Goal: Task Accomplishment & Management: Complete application form

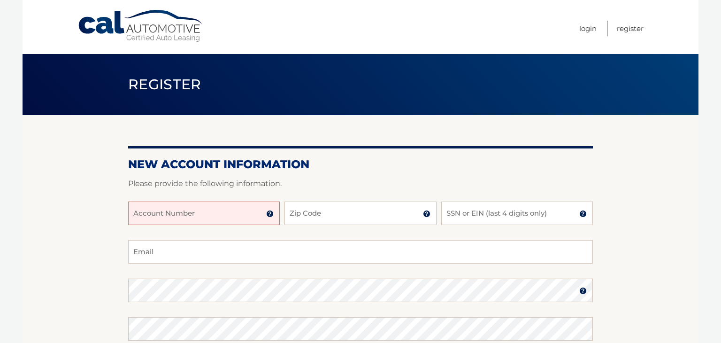
click at [183, 218] on input "Account Number" at bounding box center [204, 212] width 152 height 23
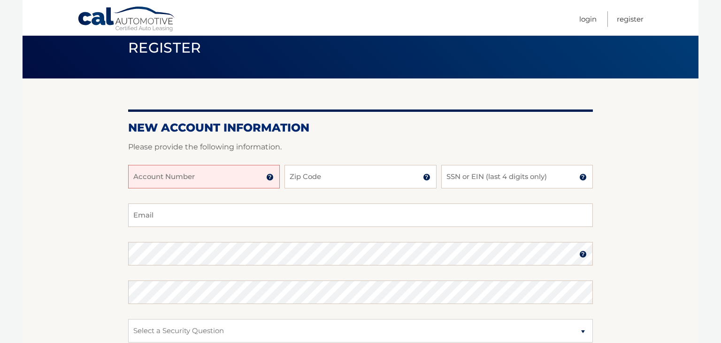
scroll to position [38, 0]
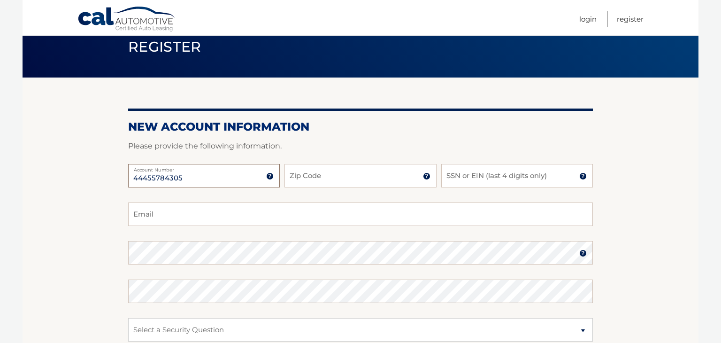
type input "44455784305"
click at [341, 177] on input "Zip Code" at bounding box center [360, 175] width 152 height 23
type input "11795"
click at [456, 179] on input "SSN or EIN (last 4 digits only)" at bounding box center [517, 175] width 152 height 23
type input "2364"
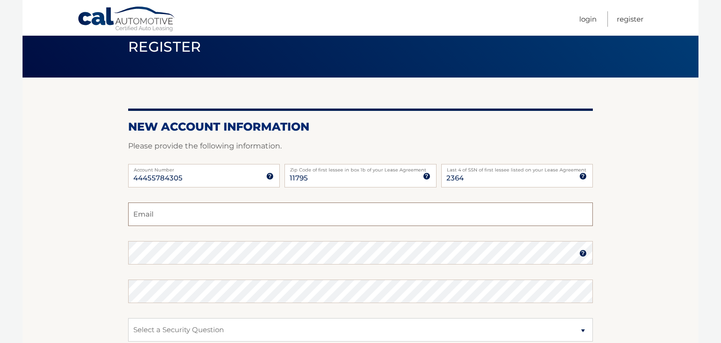
click at [263, 214] on input "Email" at bounding box center [360, 213] width 465 height 23
type input "cris1177@verizon.net"
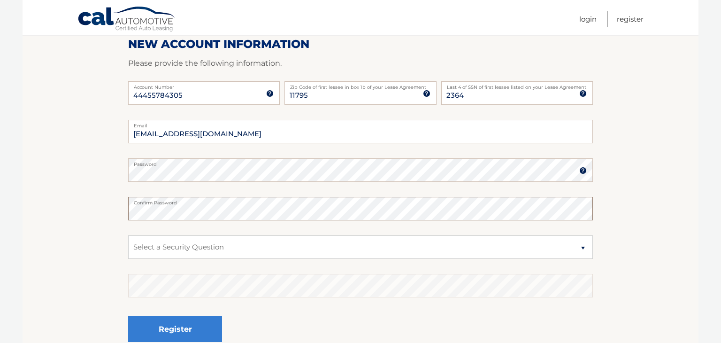
scroll to position [122, 0]
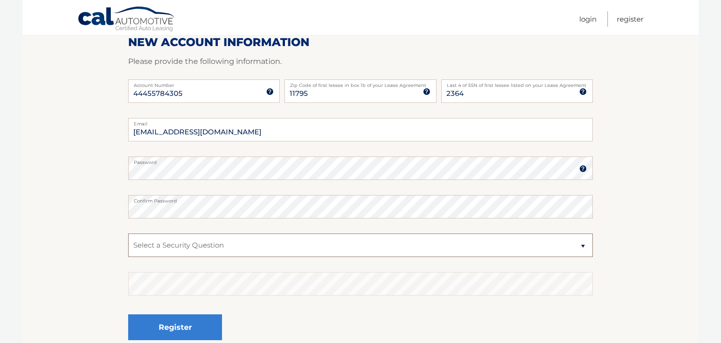
click at [284, 249] on select "Select a Security Question What was the name of your elementary school? What is…" at bounding box center [360, 244] width 465 height 23
select select "2"
click at [128, 233] on select "Select a Security Question What was the name of your elementary school? What is…" at bounding box center [360, 244] width 465 height 23
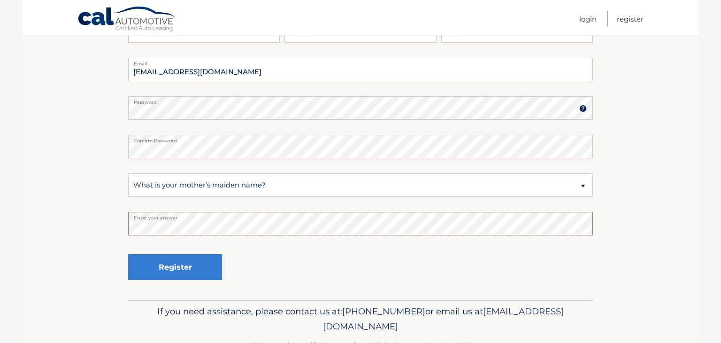
scroll to position [184, 0]
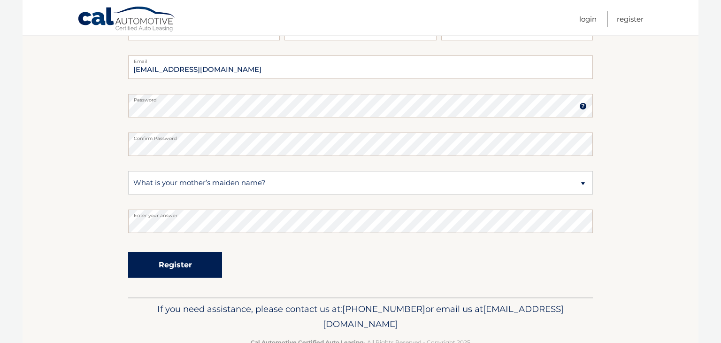
click at [159, 273] on button "Register" at bounding box center [175, 265] width 94 height 26
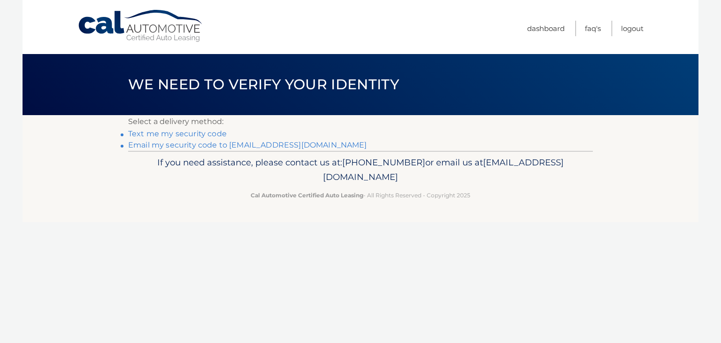
click at [189, 135] on link "Text me my security code" at bounding box center [177, 133] width 99 height 9
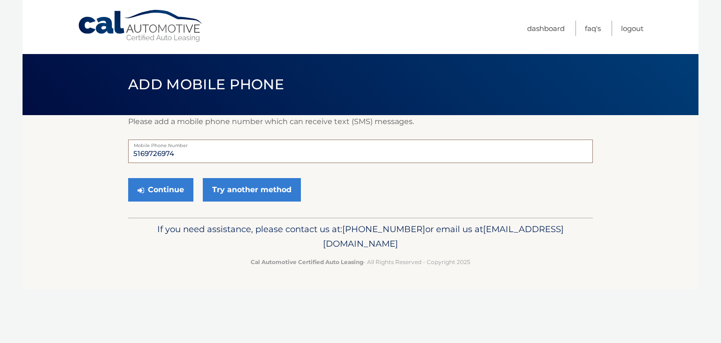
click at [176, 157] on input "5169726974" at bounding box center [360, 150] width 465 height 23
type input "5"
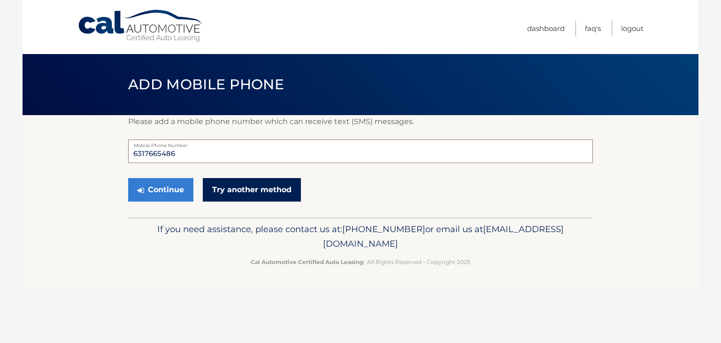
type input "6317665486"
click at [222, 188] on link "Try another method" at bounding box center [252, 189] width 98 height 23
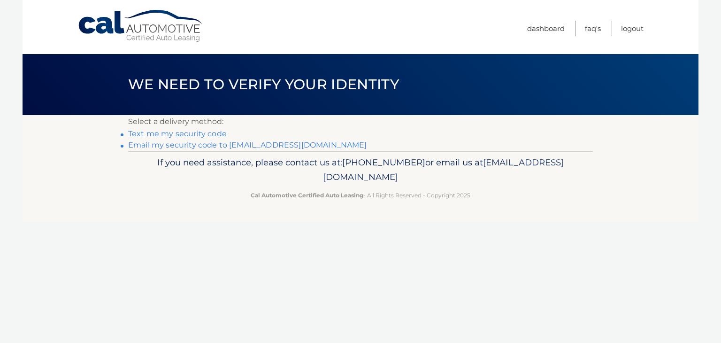
click at [176, 136] on link "Text me my security code" at bounding box center [177, 133] width 99 height 9
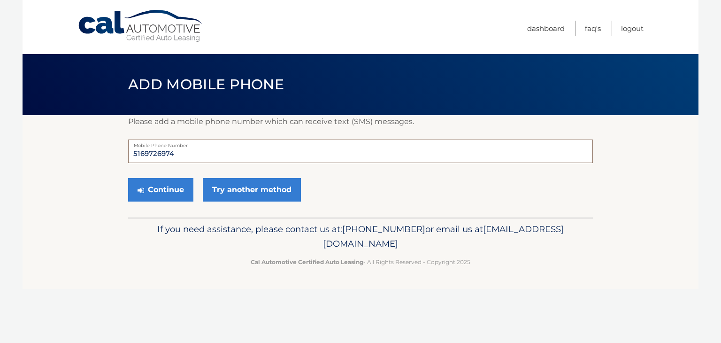
click at [194, 152] on input "5169726974" at bounding box center [360, 150] width 465 height 23
type input "5"
click at [394, 199] on div "Continue Try another method" at bounding box center [360, 190] width 465 height 32
click at [177, 152] on input "6" at bounding box center [360, 150] width 465 height 23
type input "6"
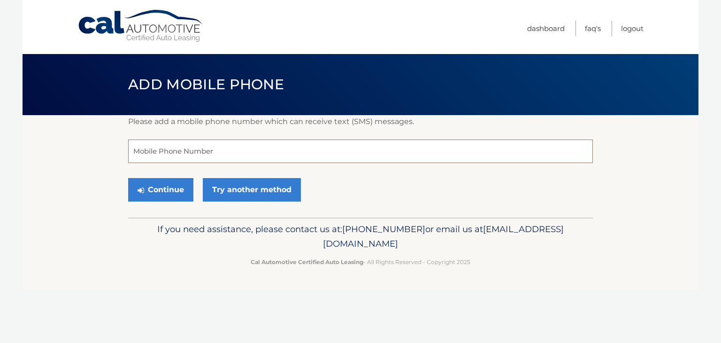
type input "c"
type input "5"
type input "6317665486"
click at [170, 190] on button "Continue" at bounding box center [160, 189] width 65 height 23
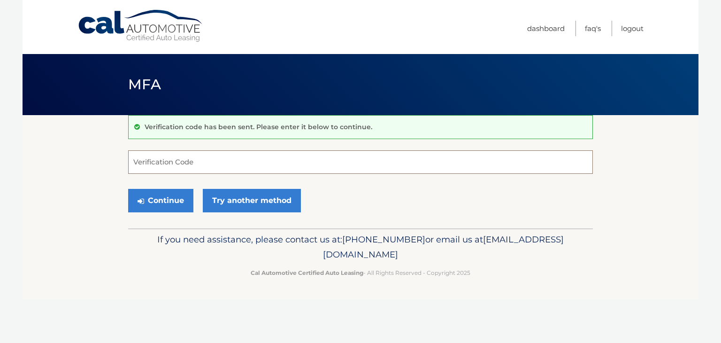
click at [156, 167] on input "Verification Code" at bounding box center [360, 161] width 465 height 23
type input "549764"
click at [166, 201] on button "Continue" at bounding box center [160, 200] width 65 height 23
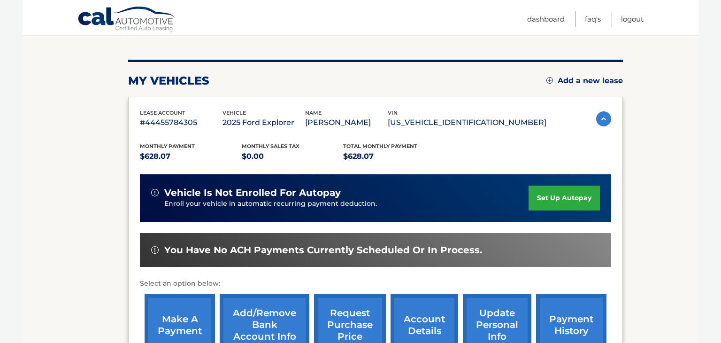
scroll to position [100, 0]
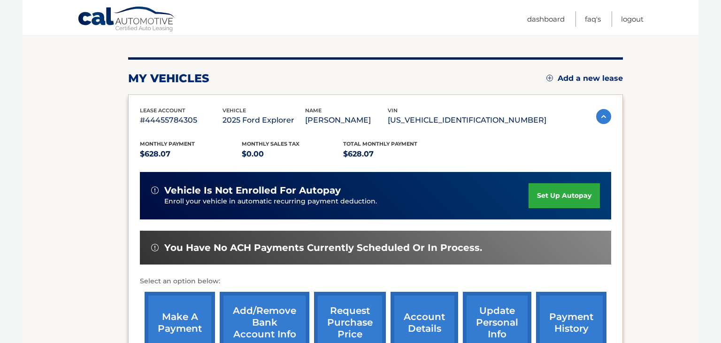
click at [61, 276] on section "You are registered for this site, but you haven't enrolled in online payments. …" at bounding box center [361, 206] width 676 height 383
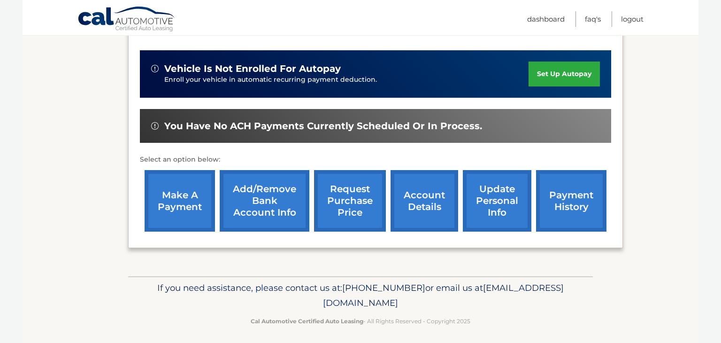
scroll to position [225, 0]
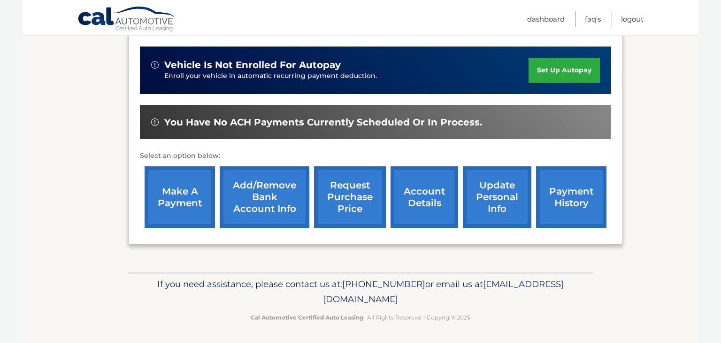
click at [352, 200] on link "request purchase price" at bounding box center [350, 196] width 72 height 61
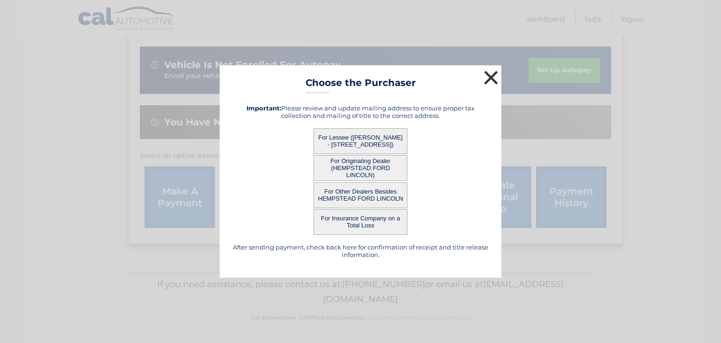
click at [491, 76] on button "×" at bounding box center [491, 77] width 19 height 19
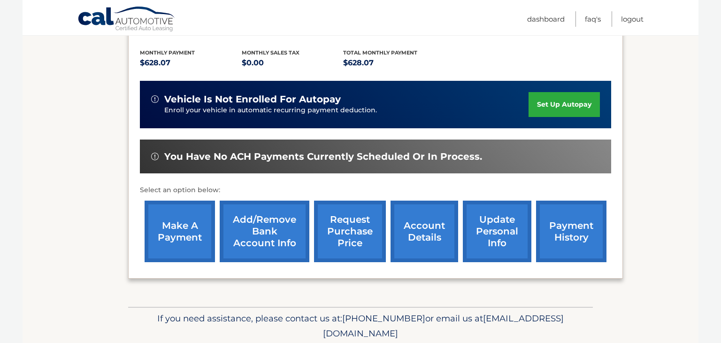
scroll to position [193, 0]
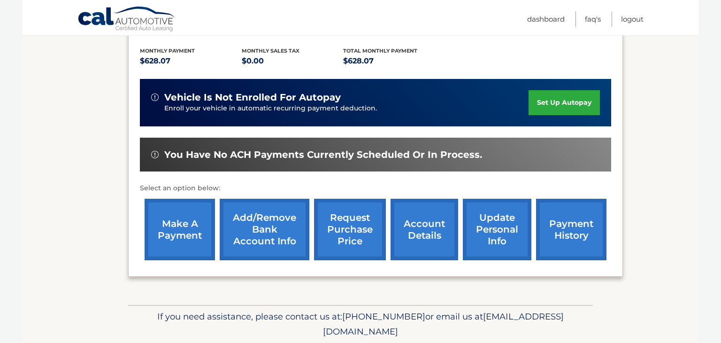
click at [424, 222] on link "account details" at bounding box center [425, 229] width 68 height 61
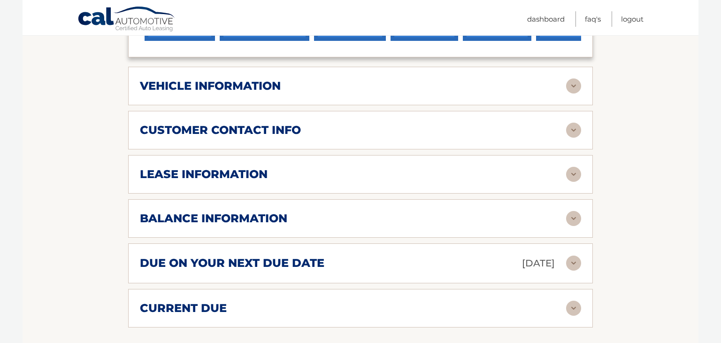
scroll to position [424, 0]
click at [568, 168] on img at bounding box center [573, 174] width 15 height 15
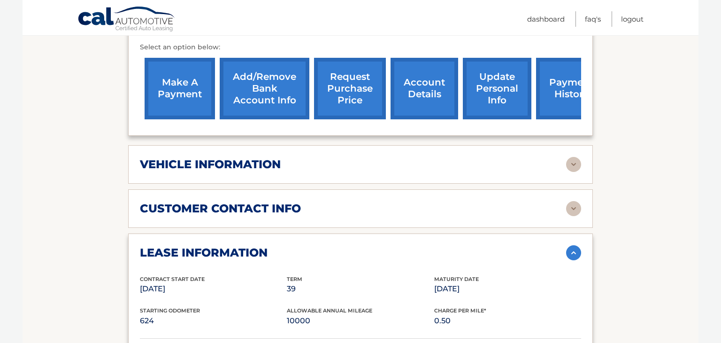
scroll to position [362, 0]
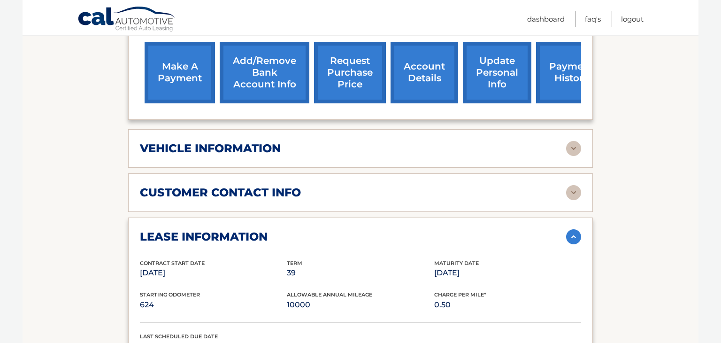
click at [547, 199] on div "customer contact info full name [PERSON_NAME] street address [STREET_ADDRESS] […" at bounding box center [360, 192] width 465 height 38
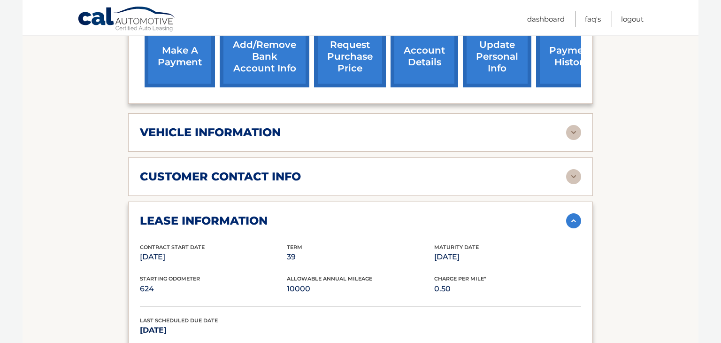
scroll to position [376, 0]
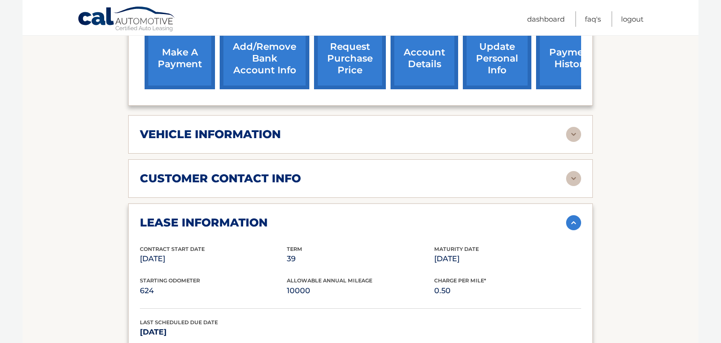
click at [571, 177] on img at bounding box center [573, 178] width 15 height 15
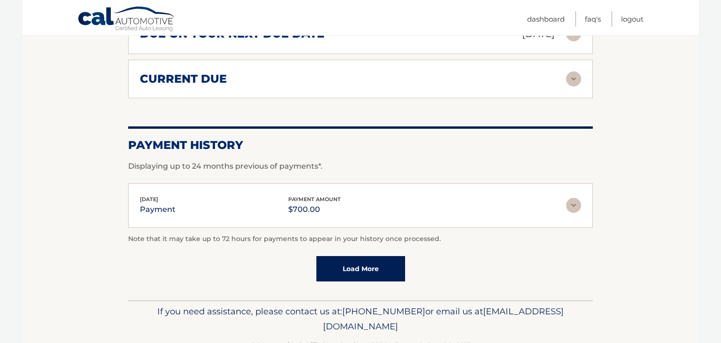
scroll to position [1011, 0]
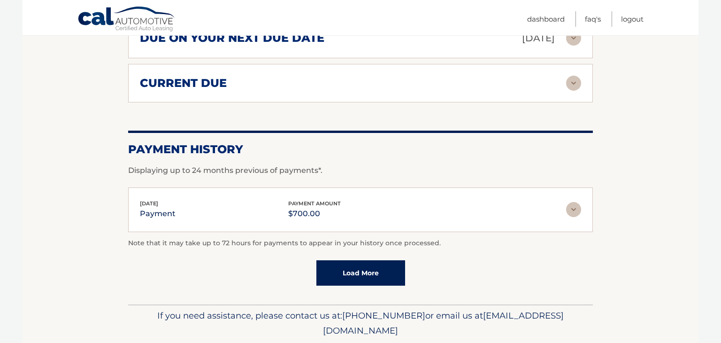
click at [574, 77] on img at bounding box center [573, 83] width 15 height 15
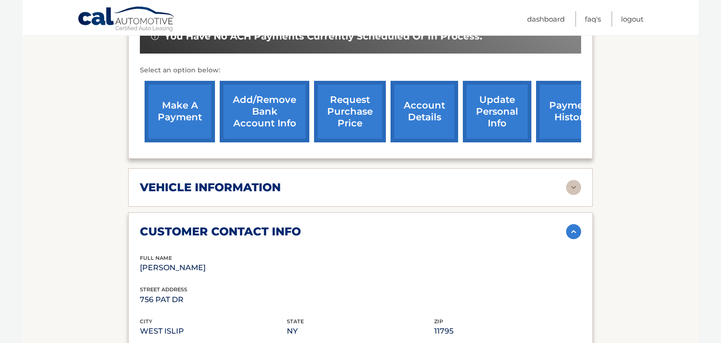
scroll to position [320, 0]
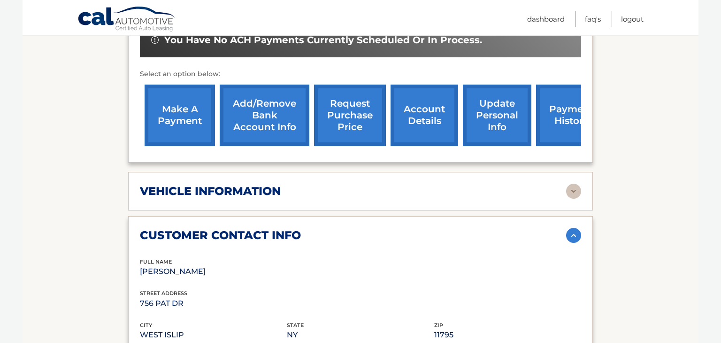
click at [571, 118] on link "payment history" at bounding box center [571, 114] width 70 height 61
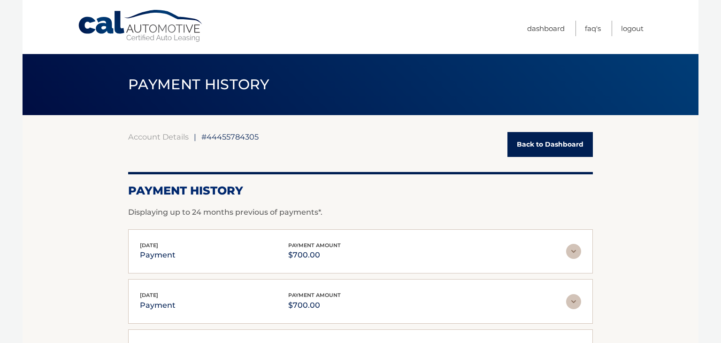
click at [571, 118] on div "Account Details | #44455784305 Back to Dashboard Payment History Displaying up …" at bounding box center [360, 330] width 465 height 430
click at [548, 142] on link "Back to Dashboard" at bounding box center [549, 144] width 85 height 25
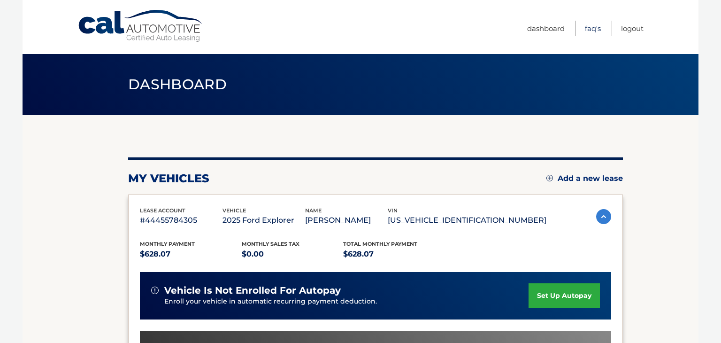
click at [591, 32] on link "FAQ's" at bounding box center [593, 28] width 16 height 15
click at [539, 32] on link "Dashboard" at bounding box center [546, 28] width 38 height 15
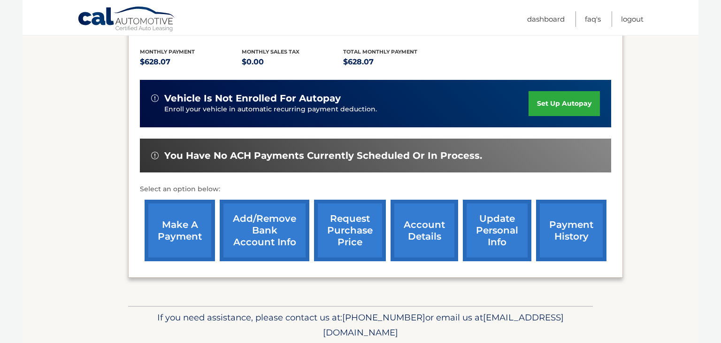
scroll to position [192, 0]
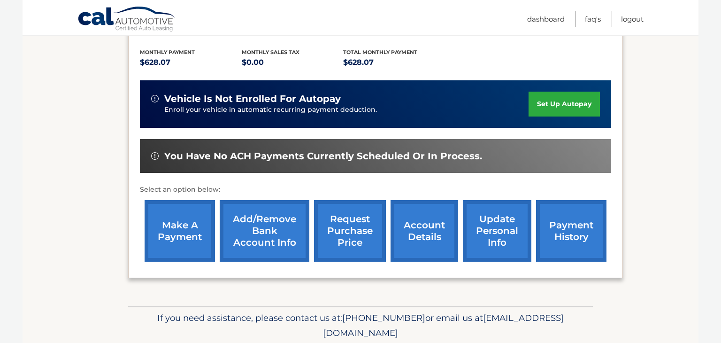
click at [406, 231] on link "account details" at bounding box center [425, 230] width 68 height 61
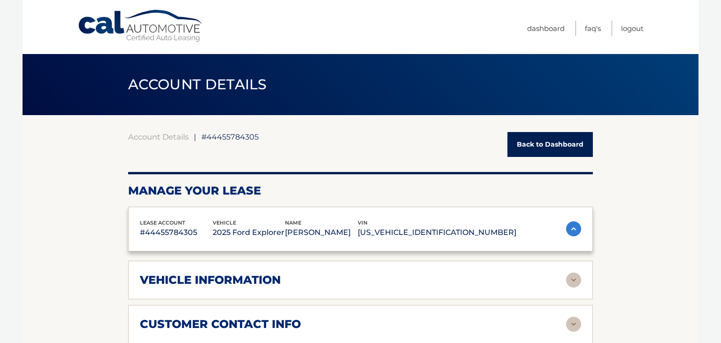
click at [358, 231] on p "[PERSON_NAME]" at bounding box center [321, 232] width 73 height 13
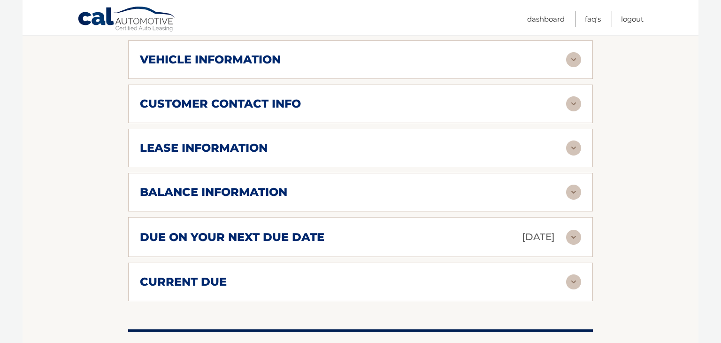
scroll to position [228, 0]
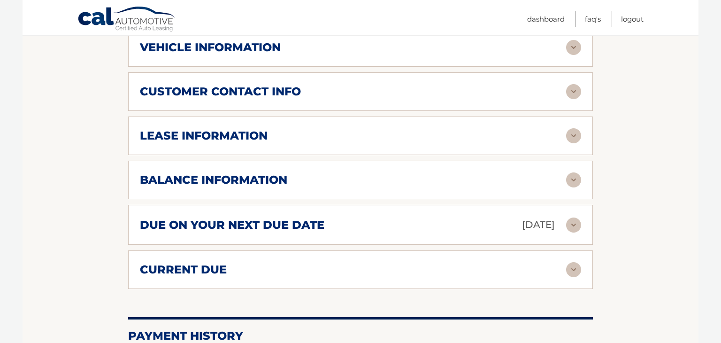
click at [574, 184] on img at bounding box center [573, 179] width 15 height 15
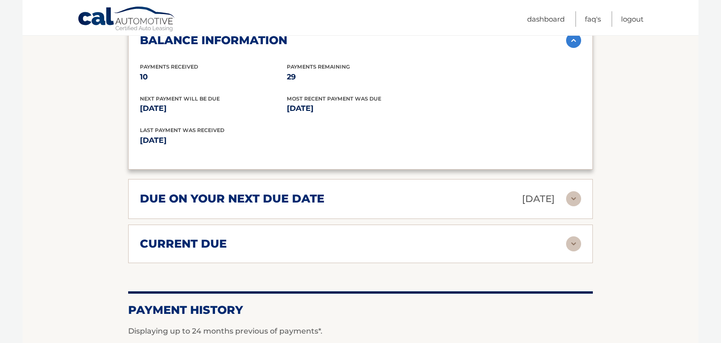
scroll to position [370, 0]
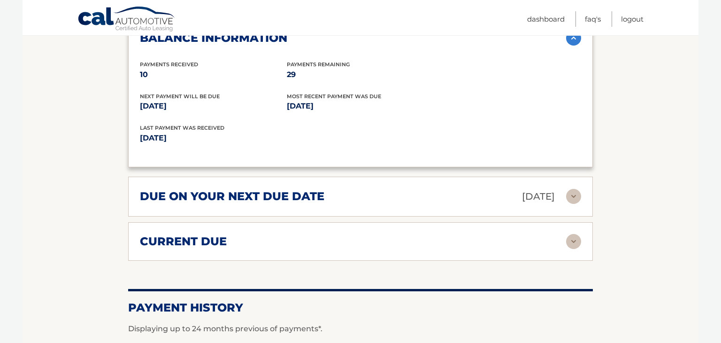
click at [576, 195] on img at bounding box center [573, 196] width 15 height 15
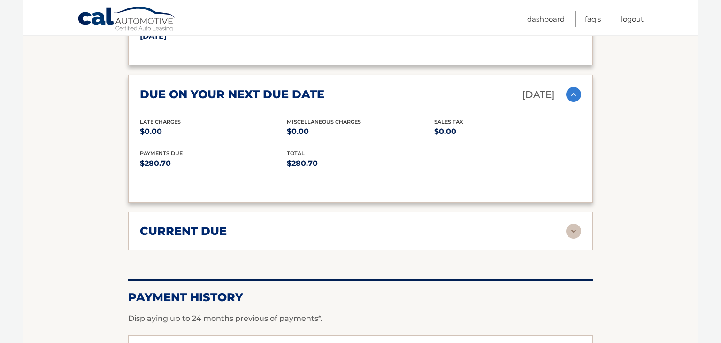
scroll to position [474, 0]
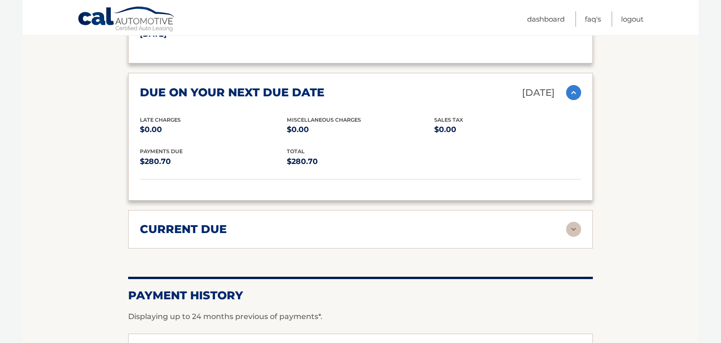
click at [576, 222] on img at bounding box center [573, 229] width 15 height 15
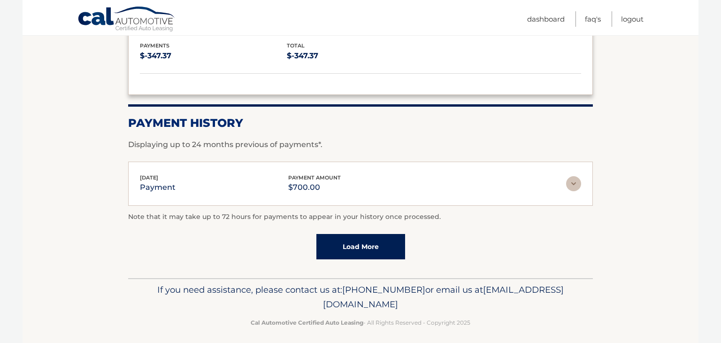
scroll to position [717, 0]
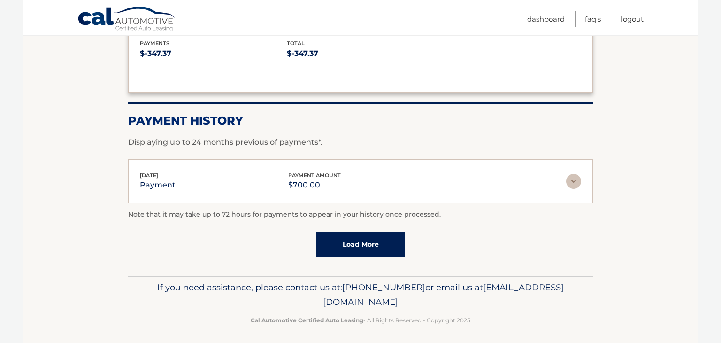
click at [386, 238] on link "Load More" at bounding box center [360, 243] width 89 height 25
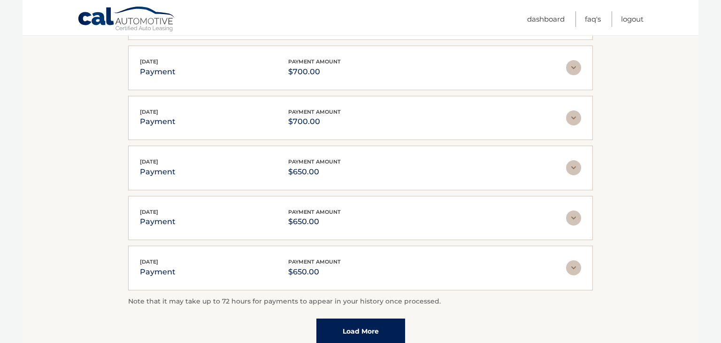
scroll to position [882, 0]
click at [574, 261] on img at bounding box center [573, 266] width 15 height 15
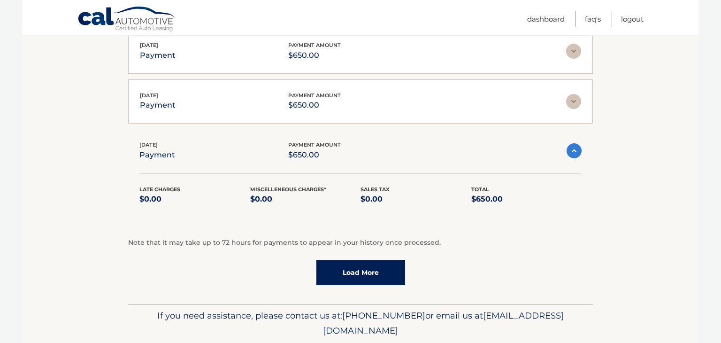
scroll to position [1001, 0]
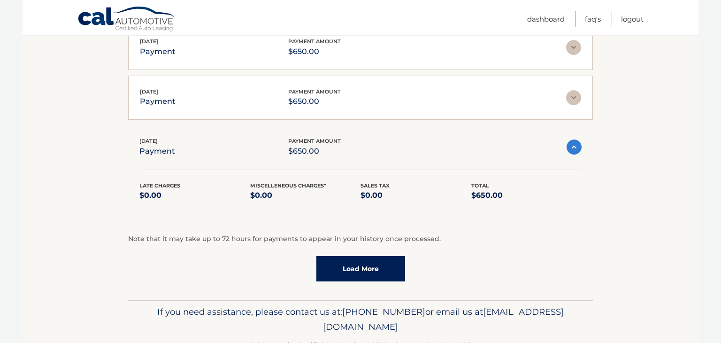
click at [376, 262] on link "Load More" at bounding box center [360, 268] width 89 height 25
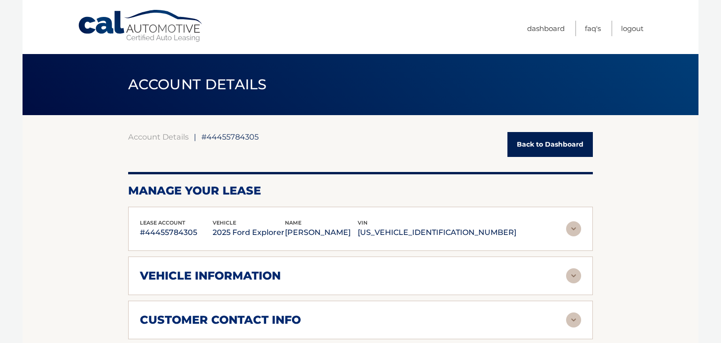
scroll to position [0, 0]
click at [545, 142] on link "Back to Dashboard" at bounding box center [549, 144] width 85 height 25
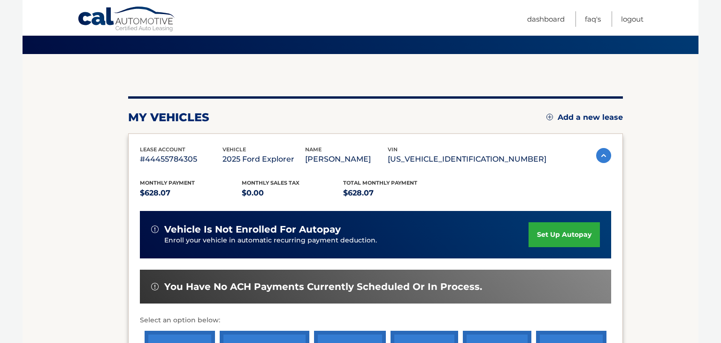
scroll to position [62, 0]
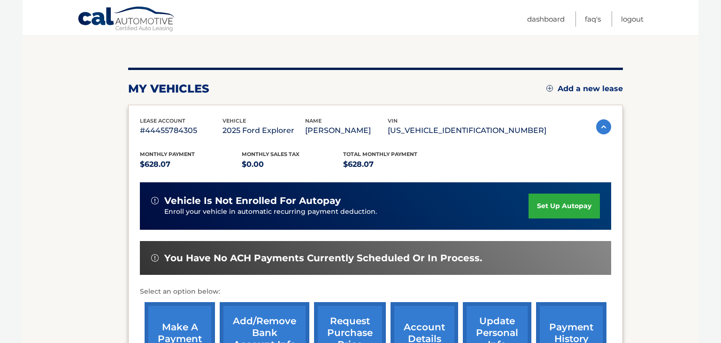
click at [408, 262] on span "You have no ACH payments currently scheduled or in process." at bounding box center [323, 258] width 318 height 12
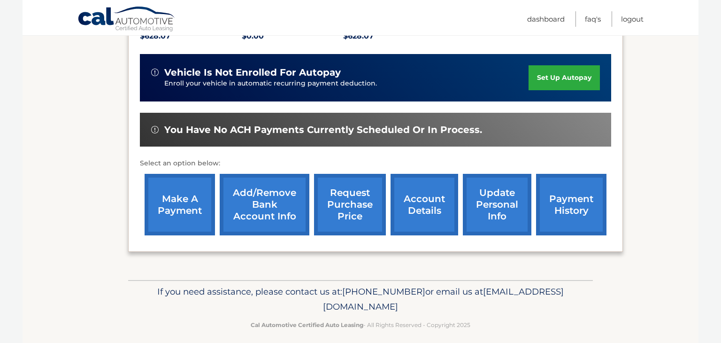
scroll to position [219, 0]
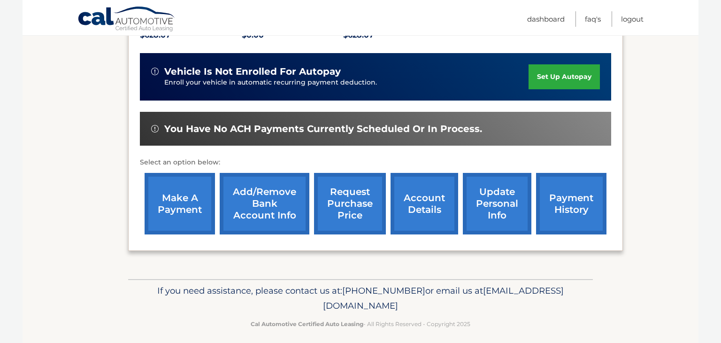
click at [408, 207] on link "account details" at bounding box center [425, 203] width 68 height 61
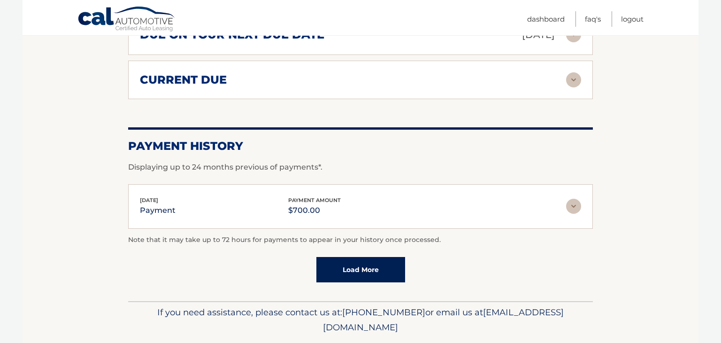
scroll to position [654, 0]
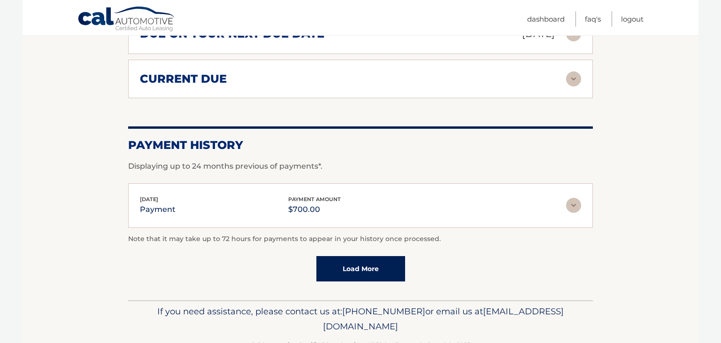
click at [348, 263] on link "Load More" at bounding box center [360, 268] width 89 height 25
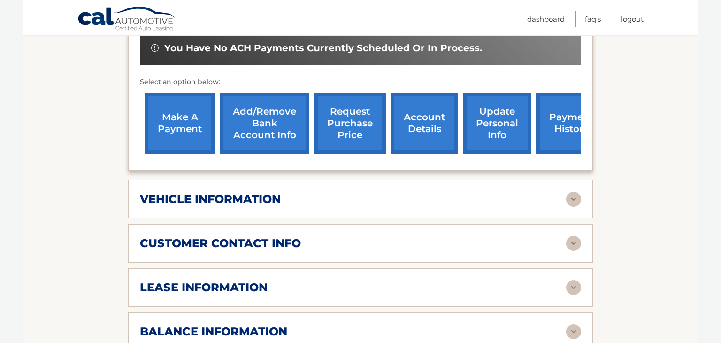
scroll to position [311, 0]
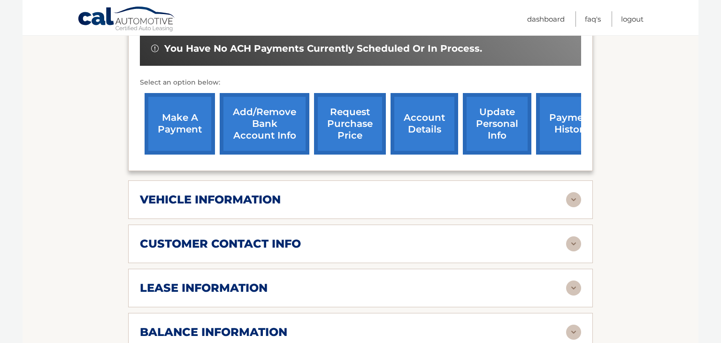
click at [556, 110] on link "payment history" at bounding box center [571, 123] width 70 height 61
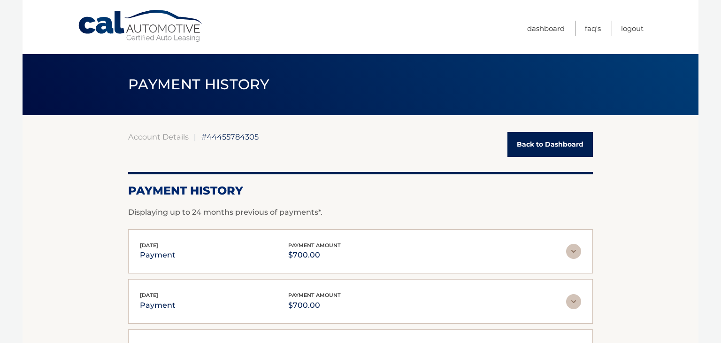
click at [113, 22] on link "Cal Automotive" at bounding box center [140, 25] width 127 height 33
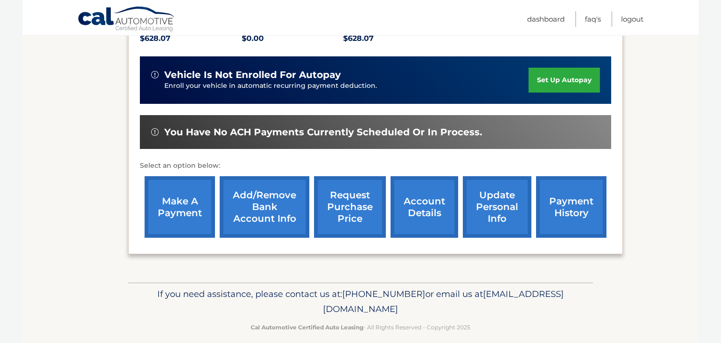
scroll to position [216, 0]
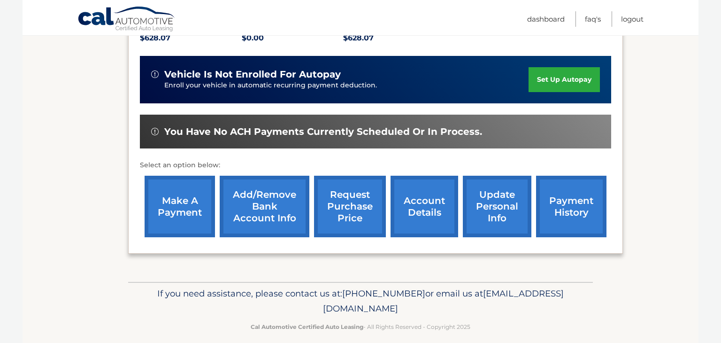
click at [435, 215] on link "account details" at bounding box center [425, 206] width 68 height 61
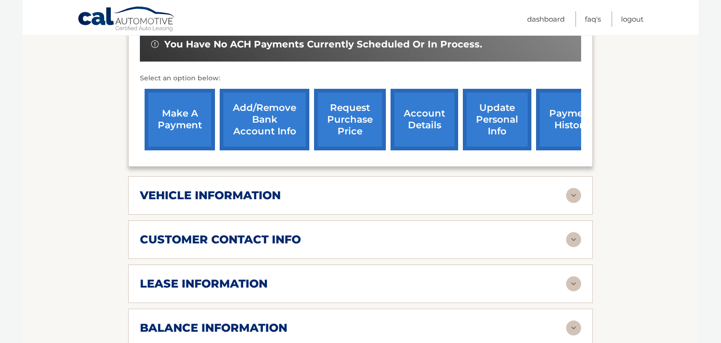
scroll to position [319, 0]
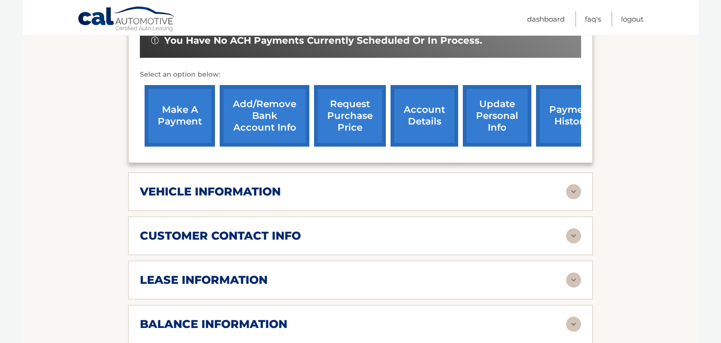
click at [573, 280] on img at bounding box center [573, 279] width 15 height 15
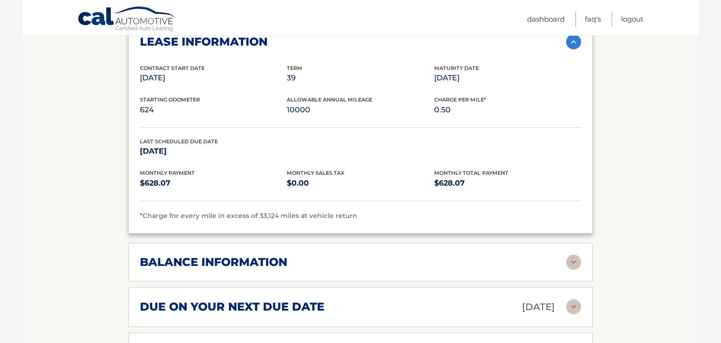
scroll to position [558, 0]
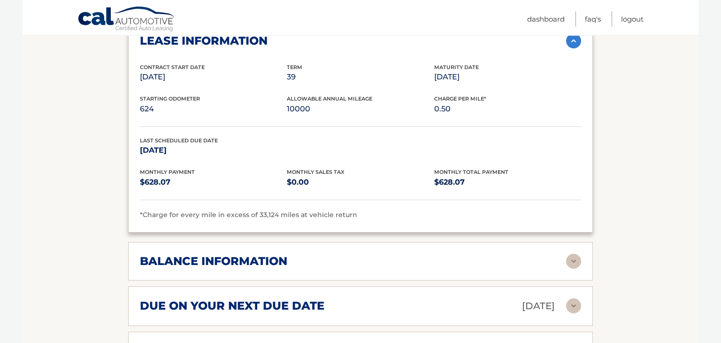
click at [576, 263] on img at bounding box center [573, 260] width 15 height 15
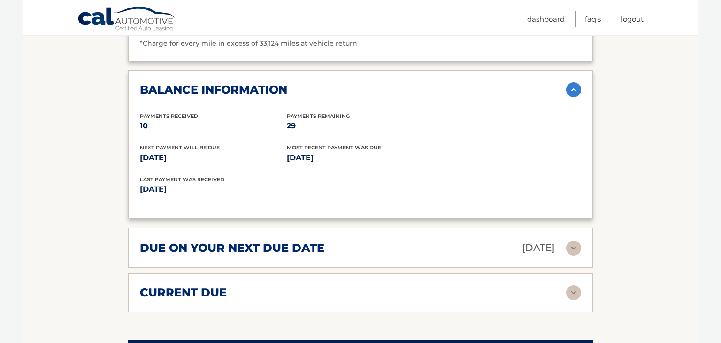
scroll to position [732, 0]
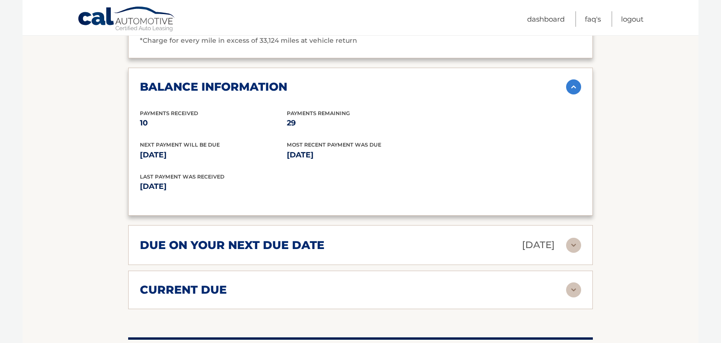
click at [577, 289] on img at bounding box center [573, 289] width 15 height 15
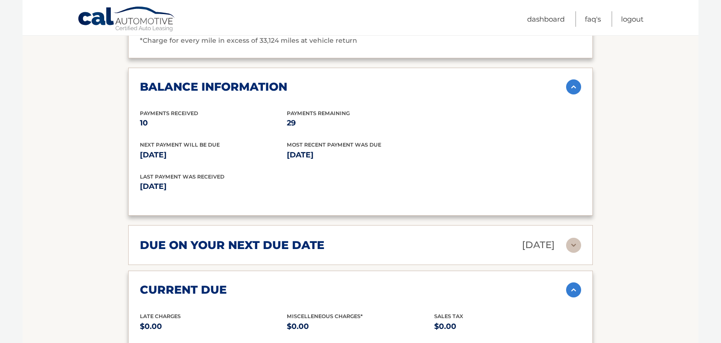
click at [575, 241] on img at bounding box center [573, 245] width 15 height 15
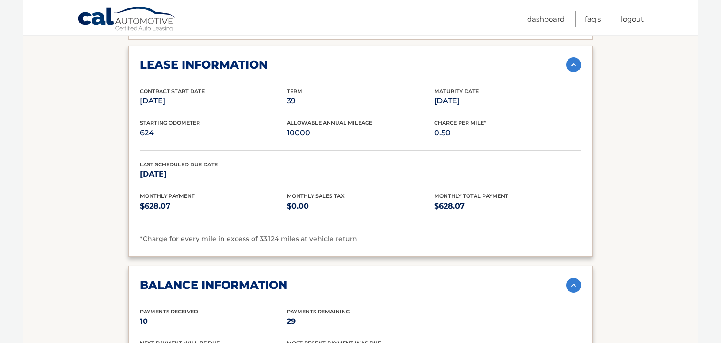
scroll to position [533, 0]
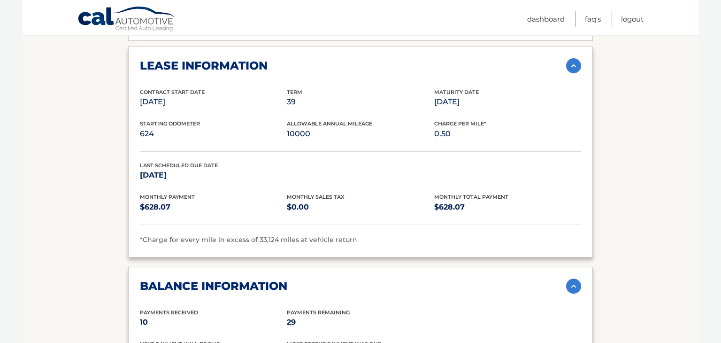
click at [626, 255] on section "Account Details | #44455784305 Back to Dashboard Manage Your Lease lease accoun…" at bounding box center [361, 226] width 676 height 1289
click at [626, 257] on section "Account Details | #44455784305 Back to Dashboard Manage Your Lease lease accoun…" at bounding box center [361, 226] width 676 height 1289
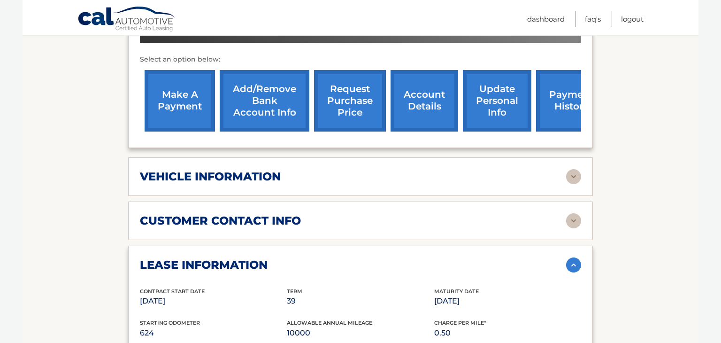
scroll to position [333, 0]
